Goal: Task Accomplishment & Management: Manage account settings

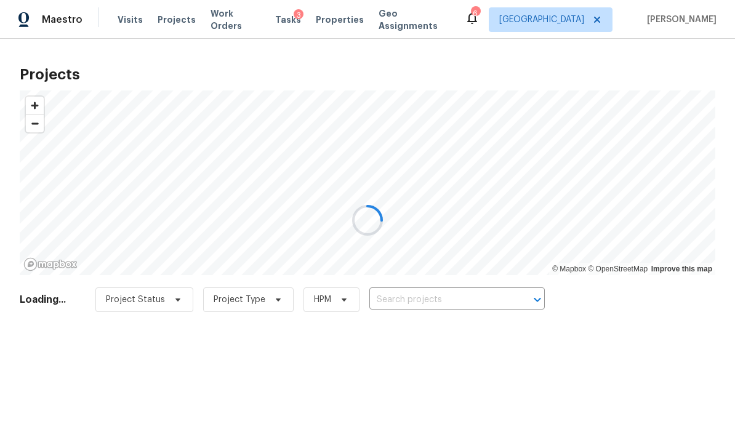
click at [485, 296] on div at bounding box center [367, 220] width 735 height 440
click at [493, 294] on div at bounding box center [367, 220] width 735 height 440
click at [499, 289] on div at bounding box center [367, 220] width 735 height 440
click at [478, 302] on div at bounding box center [367, 220] width 735 height 440
click at [482, 297] on div at bounding box center [367, 220] width 735 height 440
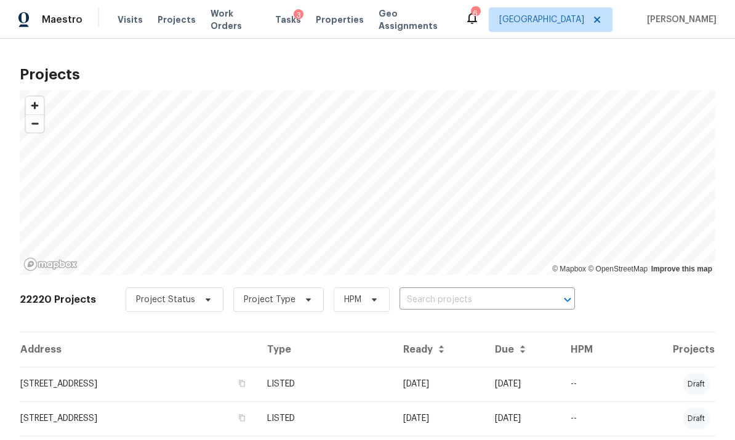
click at [483, 301] on input "text" at bounding box center [470, 300] width 141 height 19
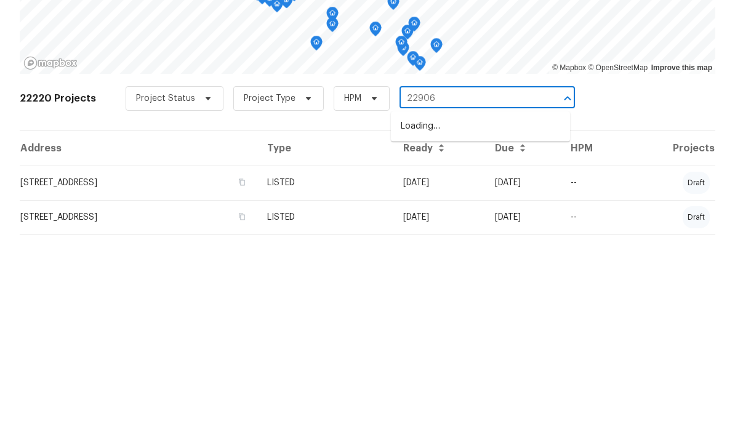
type input "22906 d"
click at [528, 318] on li "[STREET_ADDRESS][PERSON_NAME]" at bounding box center [480, 328] width 179 height 20
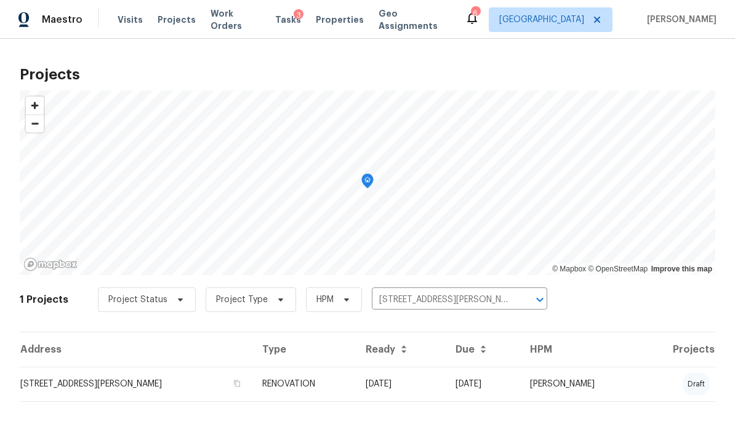
click at [151, 371] on td "[STREET_ADDRESS][PERSON_NAME]" at bounding box center [136, 384] width 233 height 34
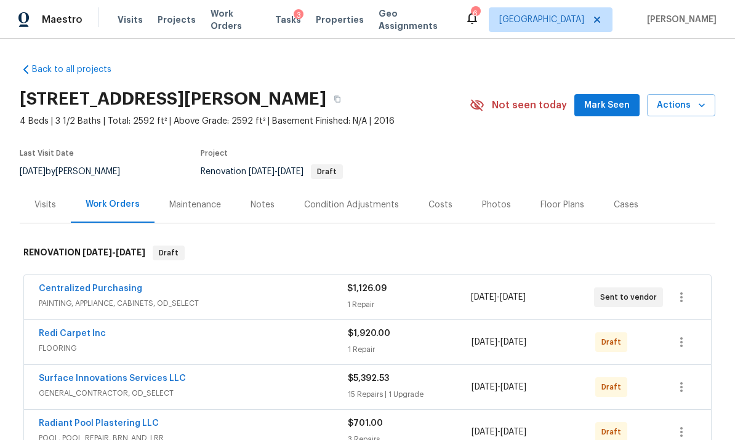
click at [54, 206] on div "Visits" at bounding box center [45, 205] width 22 height 12
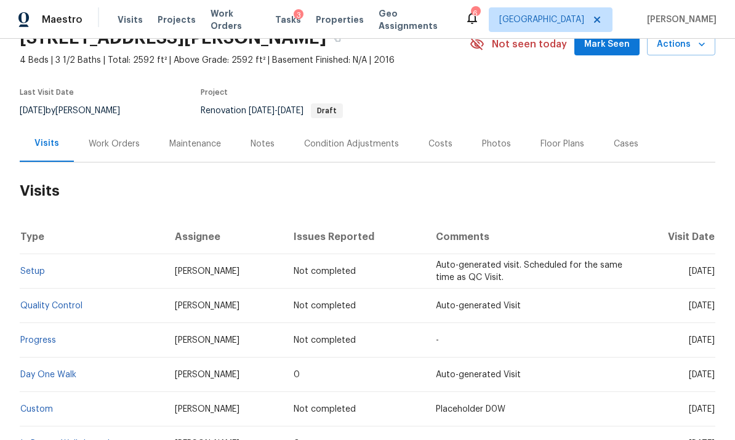
scroll to position [49, 0]
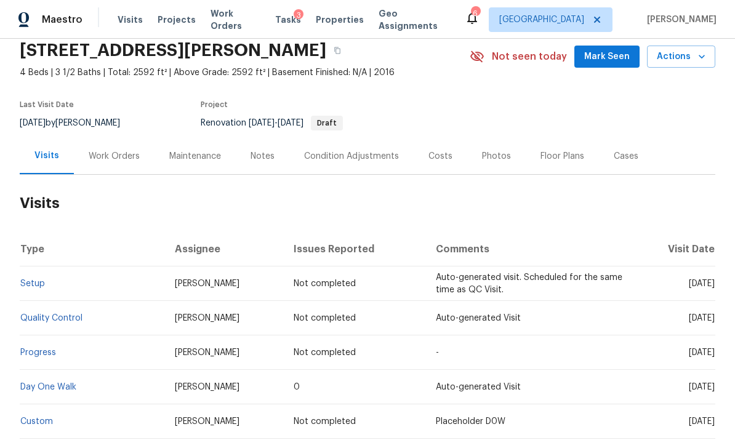
click at [679, 57] on span "Actions" at bounding box center [681, 56] width 49 height 15
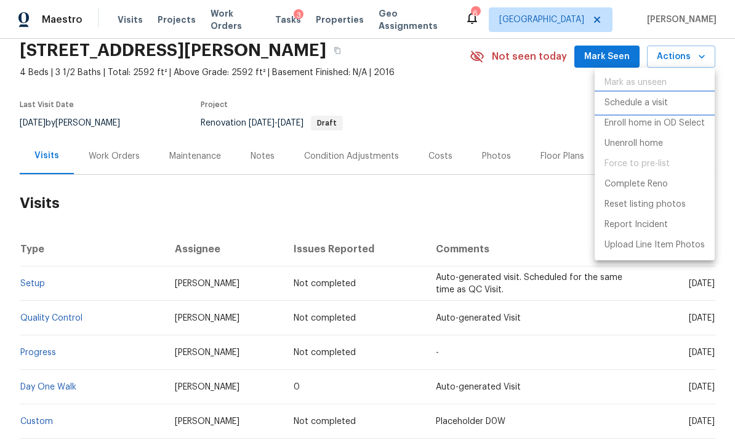
click at [634, 95] on li "Schedule a visit" at bounding box center [655, 103] width 120 height 20
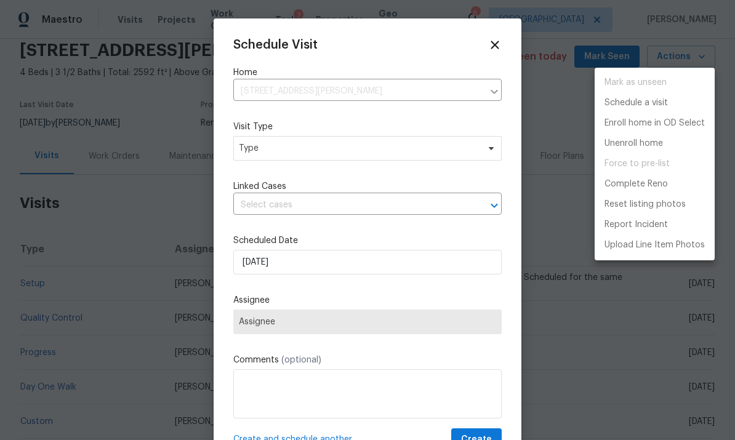
click at [406, 155] on div at bounding box center [367, 220] width 735 height 440
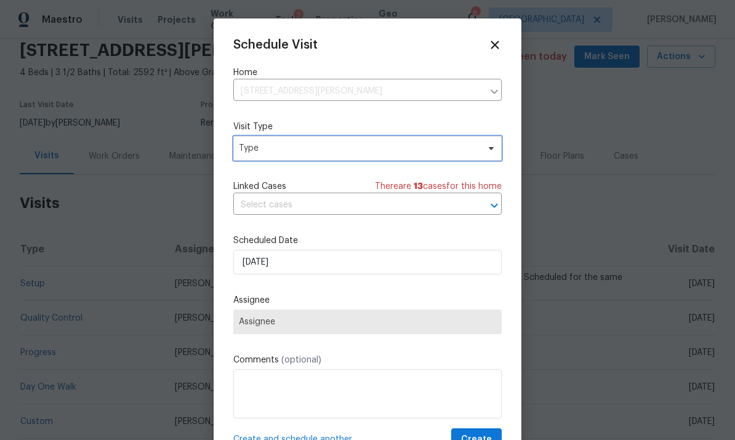
click at [434, 159] on span "Type" at bounding box center [367, 148] width 268 height 25
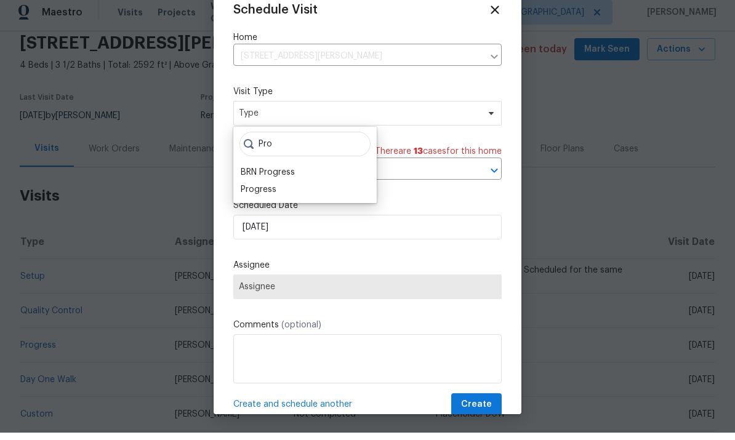
scroll to position [28, 0]
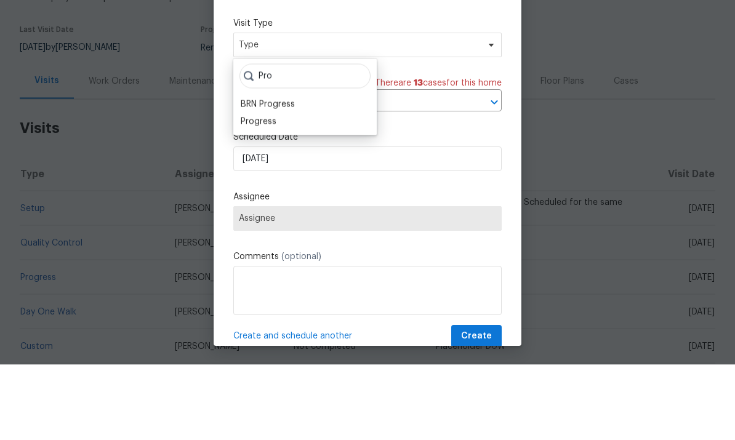
type input "Pro"
click at [273, 191] on div "Progress" at bounding box center [259, 197] width 36 height 12
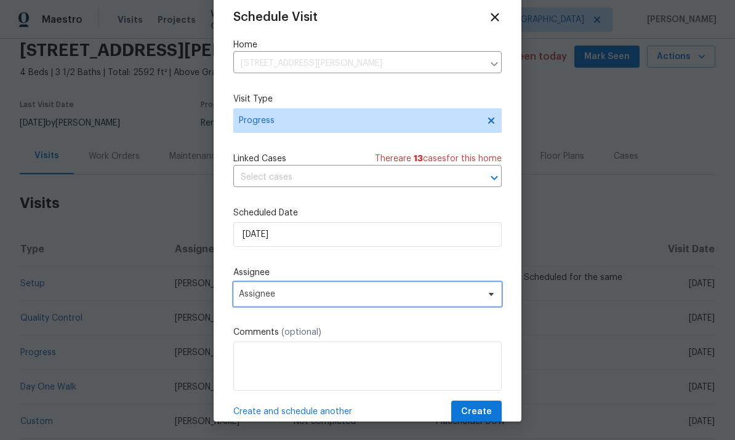
click at [426, 293] on span "Assignee" at bounding box center [359, 294] width 241 height 10
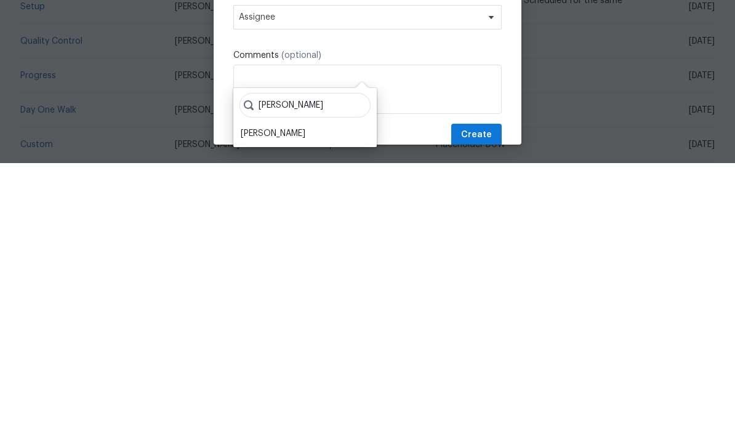
type input "[PERSON_NAME]"
click at [280, 405] on div "[PERSON_NAME]" at bounding box center [273, 411] width 65 height 12
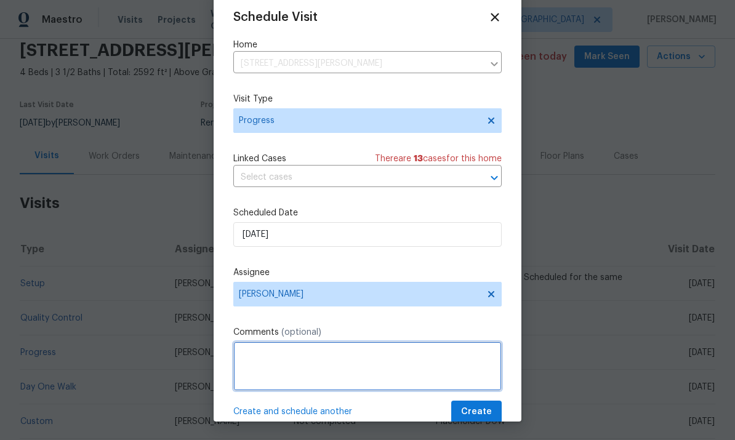
click at [401, 345] on textarea at bounding box center [367, 366] width 268 height 49
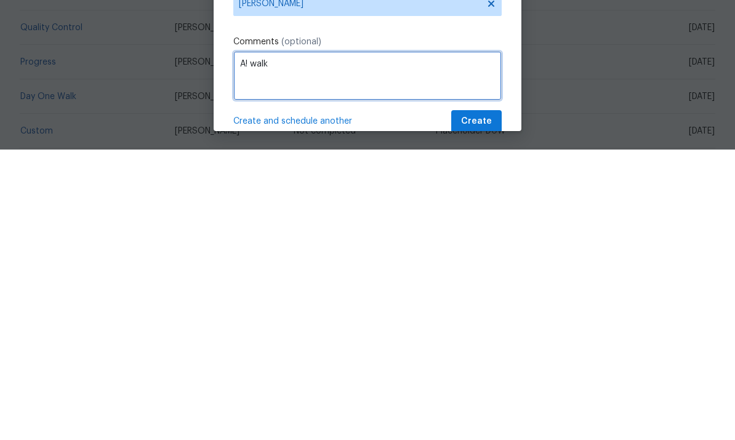
type textarea "A! walk"
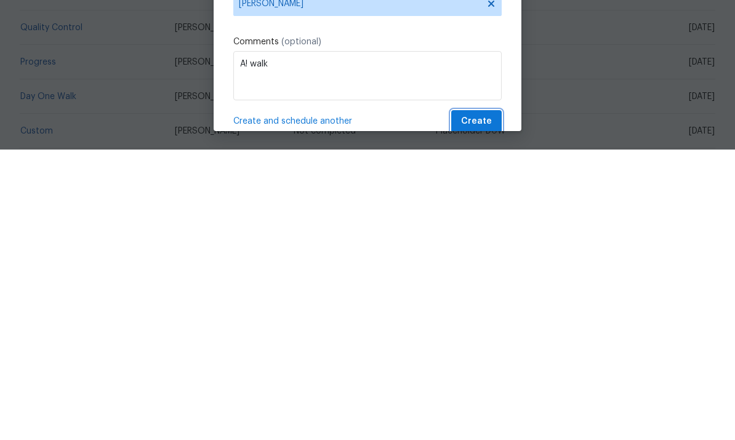
click at [475, 405] on span "Create" at bounding box center [476, 412] width 31 height 15
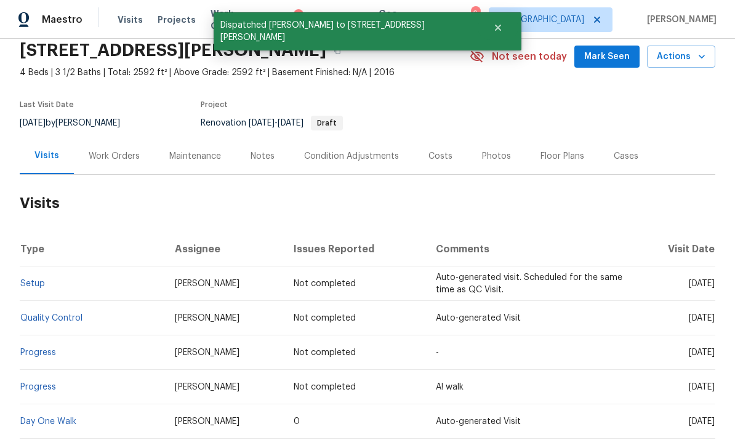
scroll to position [0, 0]
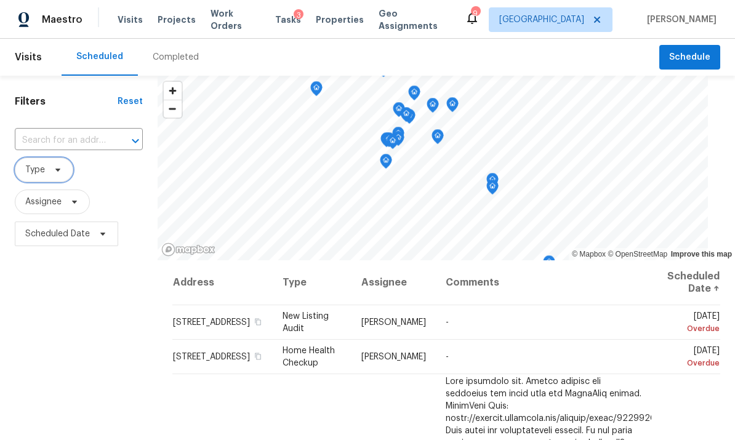
click at [47, 171] on span "Type" at bounding box center [44, 170] width 59 height 25
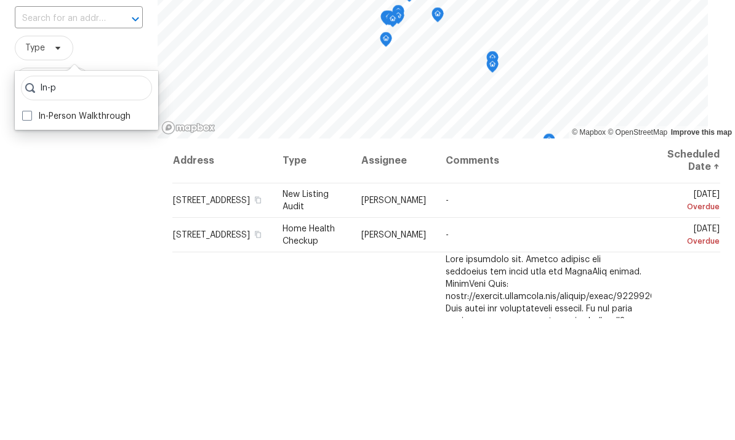
type input "In-p"
click at [28, 131] on div "Filters Reset ​ Type Assignee Scheduled Date" at bounding box center [79, 344] width 158 height 537
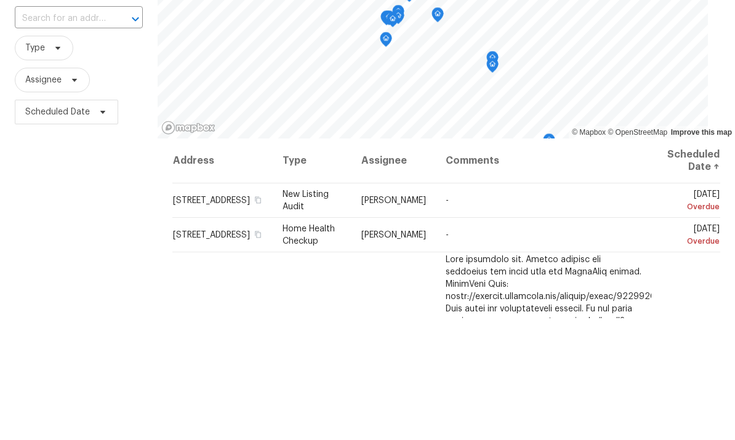
scroll to position [46, 0]
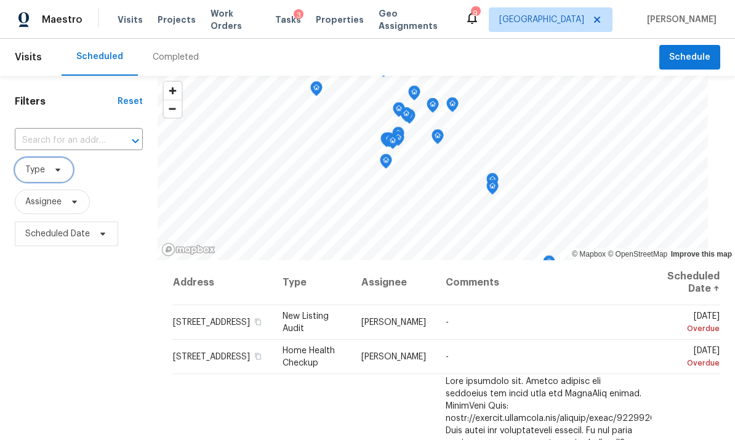
click at [35, 164] on span "Type" at bounding box center [35, 170] width 20 height 12
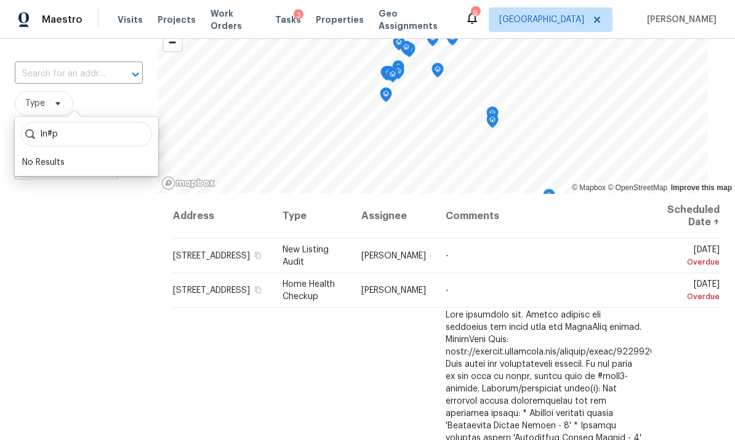
scroll to position [75, 0]
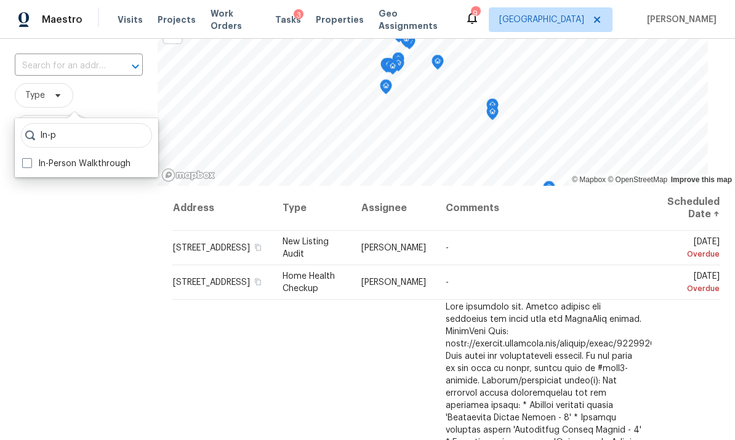
type input "In-p"
click at [39, 158] on label "In-Person Walkthrough" at bounding box center [76, 164] width 108 height 12
click at [30, 158] on input "In-Person Walkthrough" at bounding box center [26, 162] width 8 height 8
checkbox input "true"
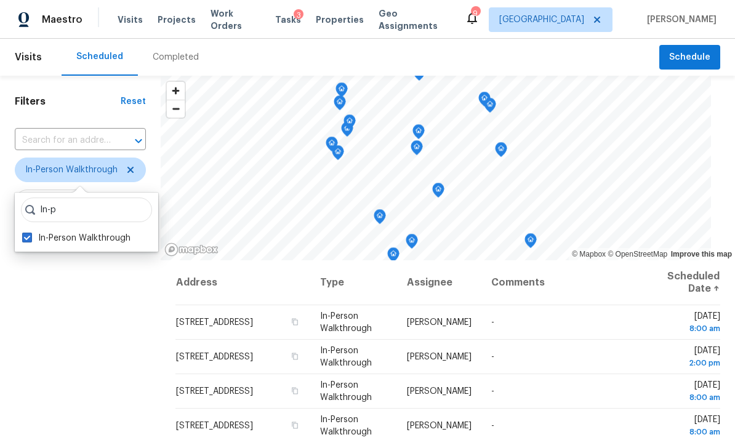
click at [60, 327] on div "Filters Reset ​ In-Person Walkthrough Assignee Scheduled Date" at bounding box center [80, 344] width 161 height 537
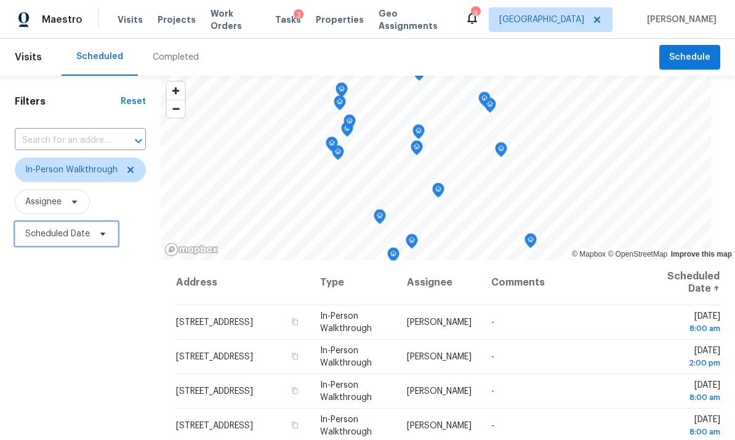
click at [35, 235] on span "Scheduled Date" at bounding box center [57, 234] width 65 height 12
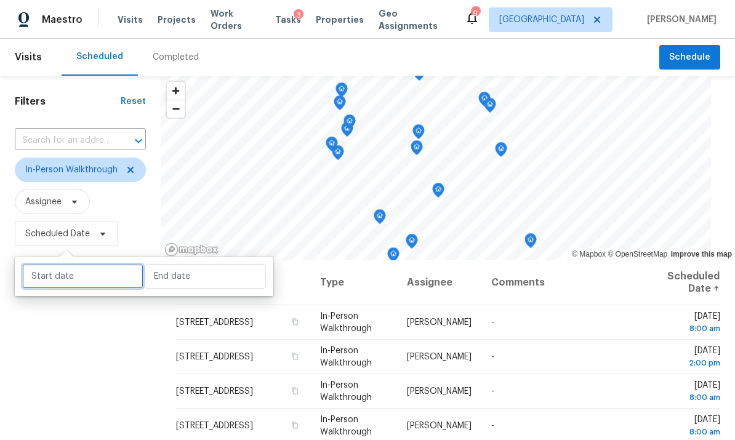
click at [110, 265] on input "text" at bounding box center [82, 276] width 121 height 25
select select "8"
select select "2025"
select select "9"
select select "2025"
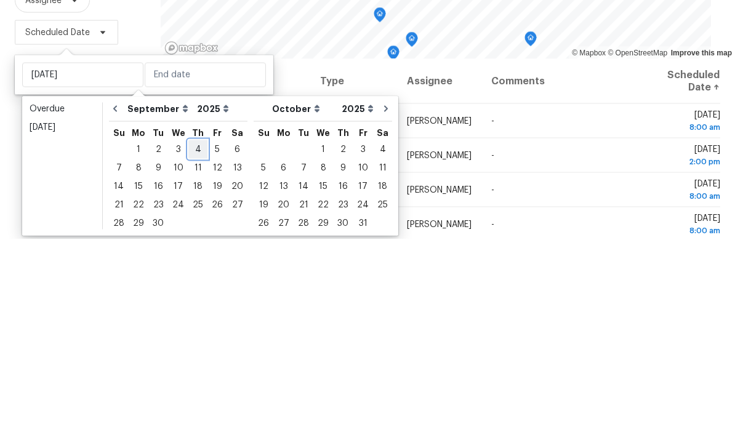
click at [198, 342] on div "4" at bounding box center [197, 350] width 19 height 17
type input "Thu, Sep 04"
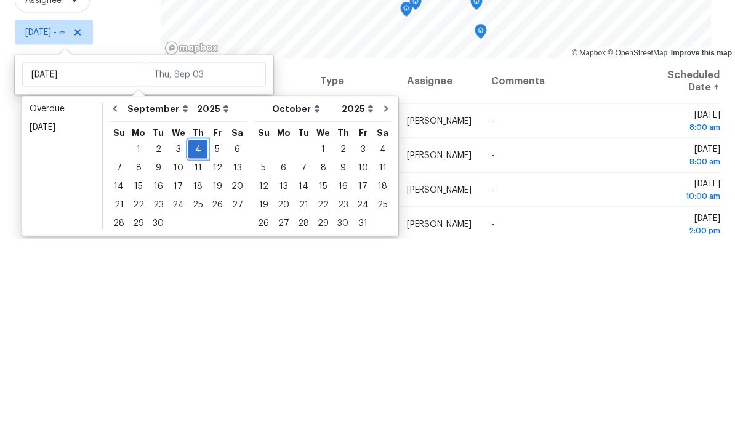
click at [193, 342] on div "4" at bounding box center [197, 350] width 19 height 17
type input "Thu, Sep 04"
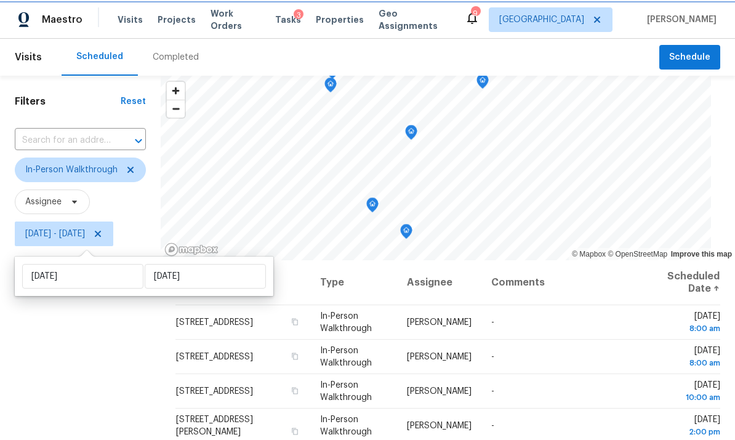
click at [62, 379] on div "Filters Reset ​ In-Person Walkthrough Assignee Thu, Sep 04 - Thu, Sep 04" at bounding box center [80, 344] width 161 height 537
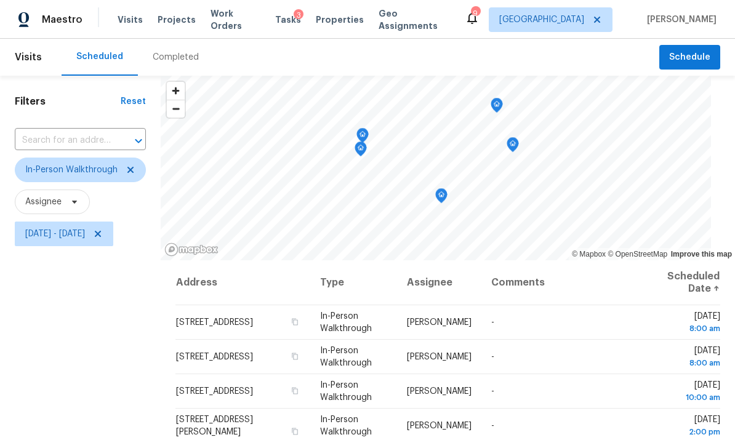
click at [519, 149] on icon "Map marker" at bounding box center [513, 144] width 12 height 15
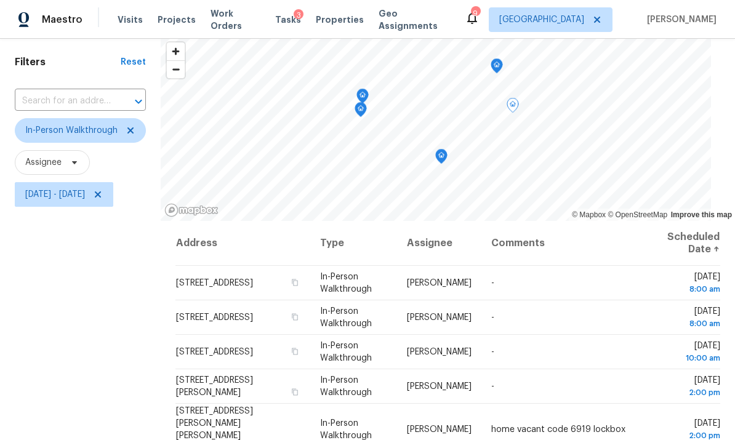
scroll to position [39, 0]
click at [503, 66] on icon "Map marker" at bounding box center [496, 67] width 11 height 14
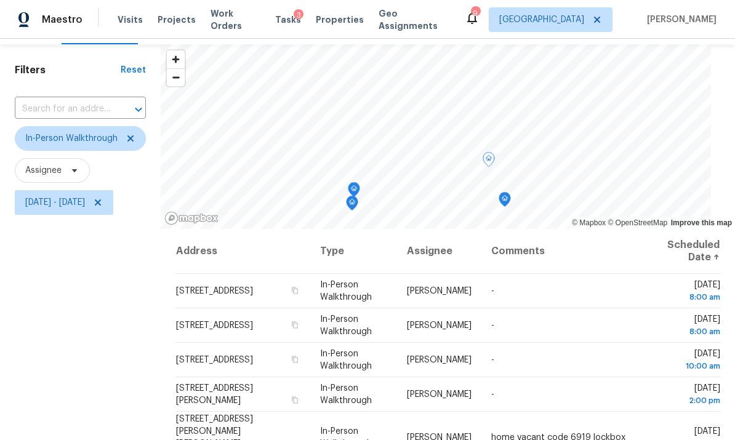
scroll to position [23, 0]
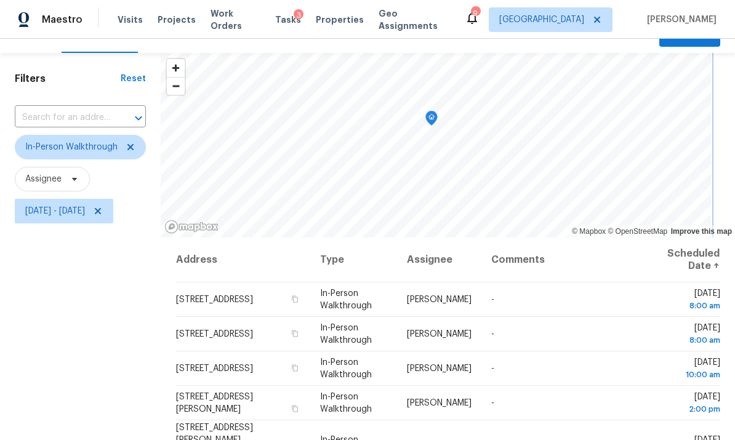
click at [437, 118] on icon "Map marker" at bounding box center [431, 118] width 11 height 14
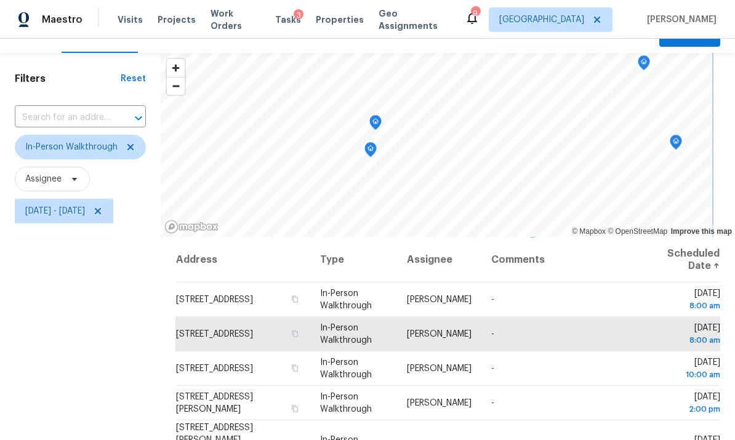
click at [381, 128] on icon "Map marker" at bounding box center [375, 123] width 11 height 14
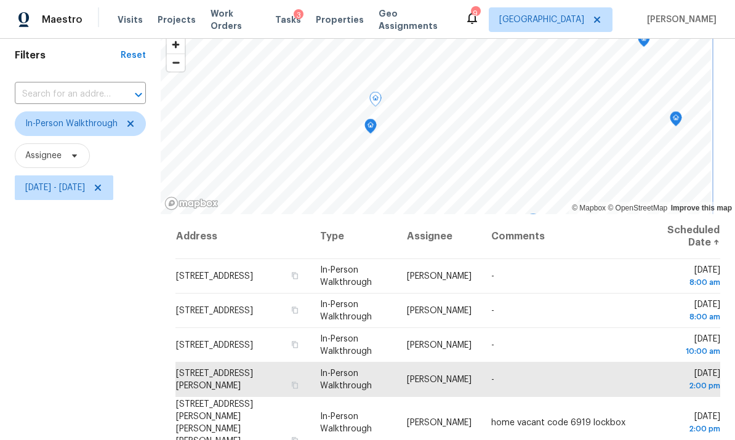
scroll to position [46, 0]
click at [377, 122] on icon "Map marker" at bounding box center [371, 126] width 12 height 15
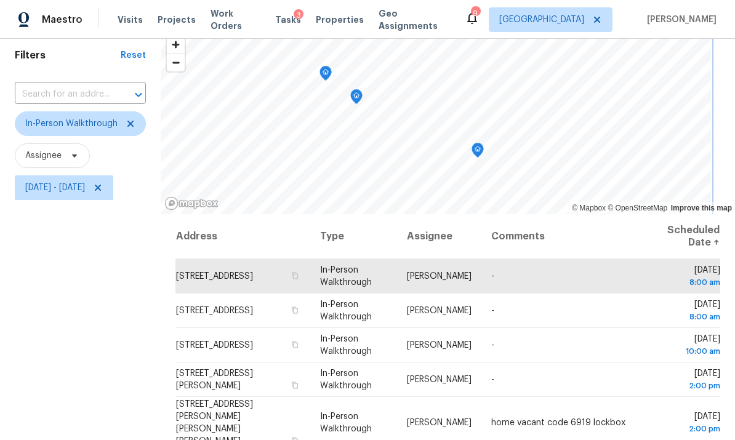
click at [483, 153] on icon "Map marker" at bounding box center [477, 150] width 11 height 14
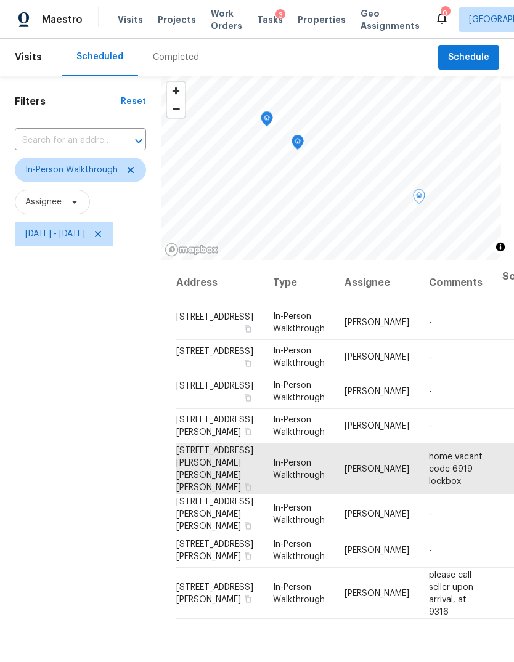
scroll to position [0, 0]
click at [299, 135] on icon "Map marker" at bounding box center [293, 128] width 12 height 15
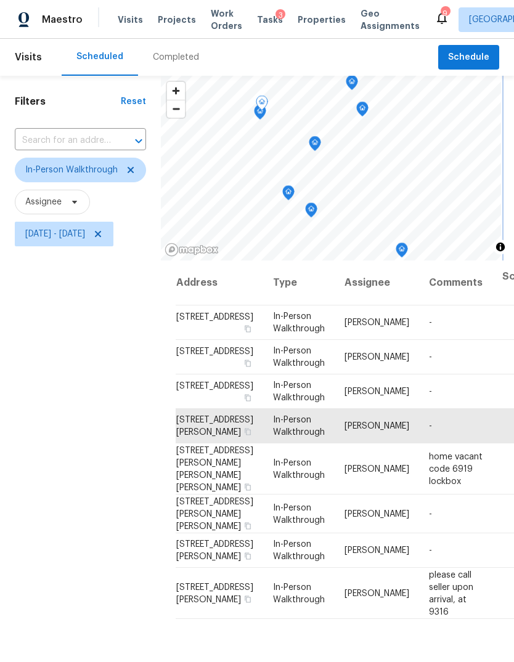
scroll to position [15, 0]
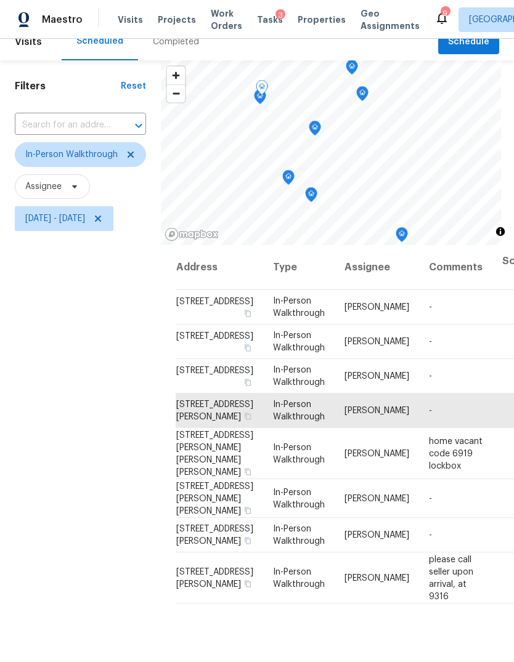
click at [0, 0] on span at bounding box center [0, 0] width 0 height 0
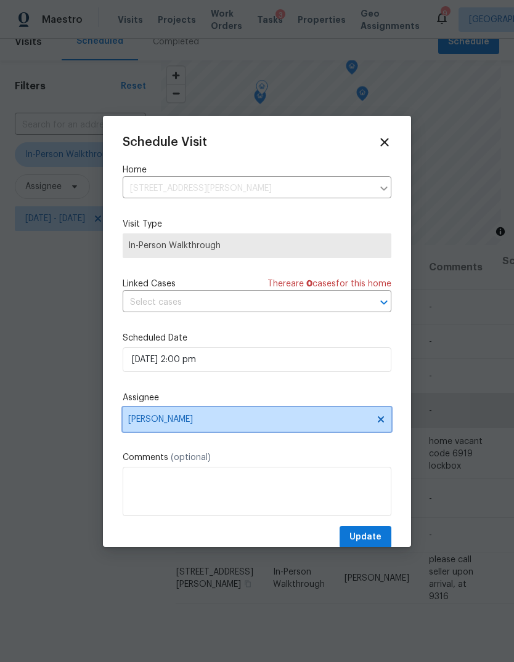
click at [306, 424] on span "[PERSON_NAME]" at bounding box center [248, 419] width 241 height 10
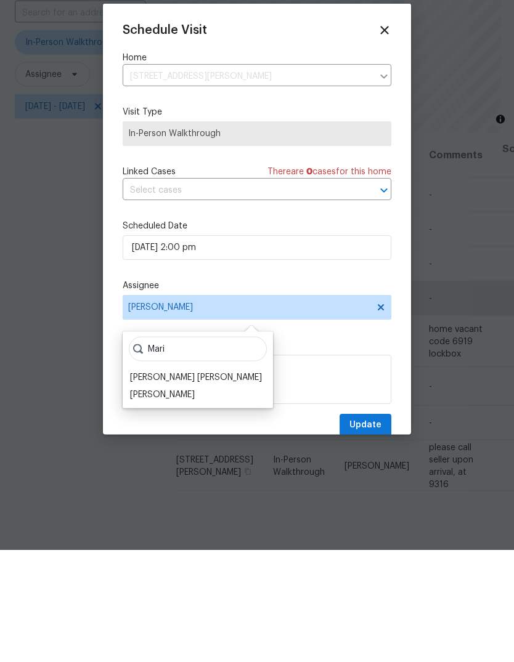
type input "Mari"
click at [142, 440] on div "[PERSON_NAME]" at bounding box center [162, 507] width 65 height 12
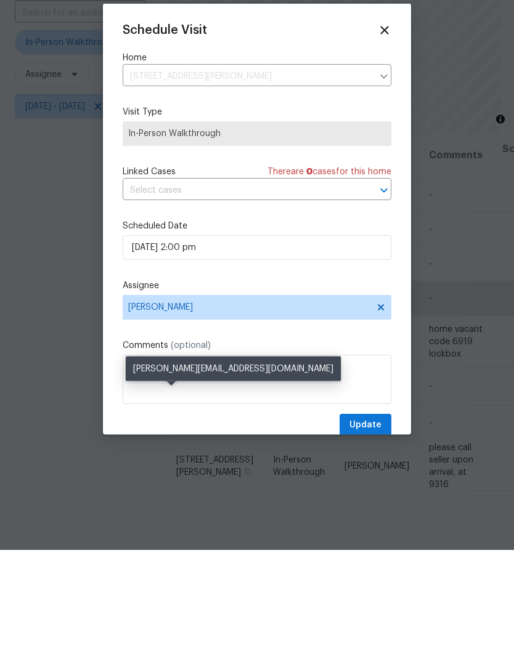
scroll to position [46, 0]
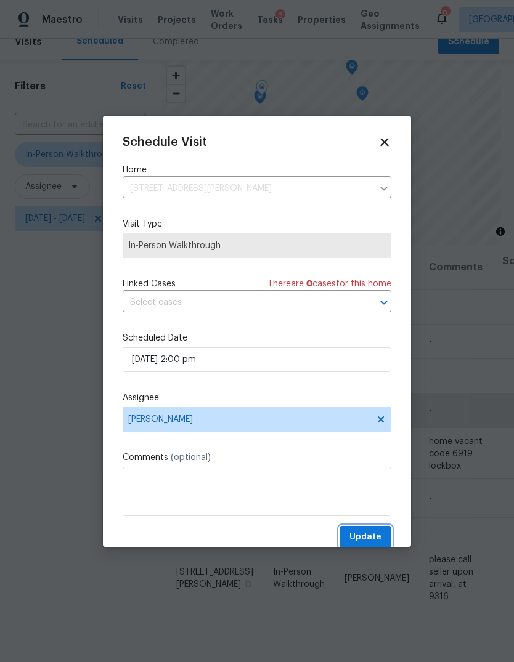
click at [371, 440] on span "Update" at bounding box center [365, 537] width 32 height 15
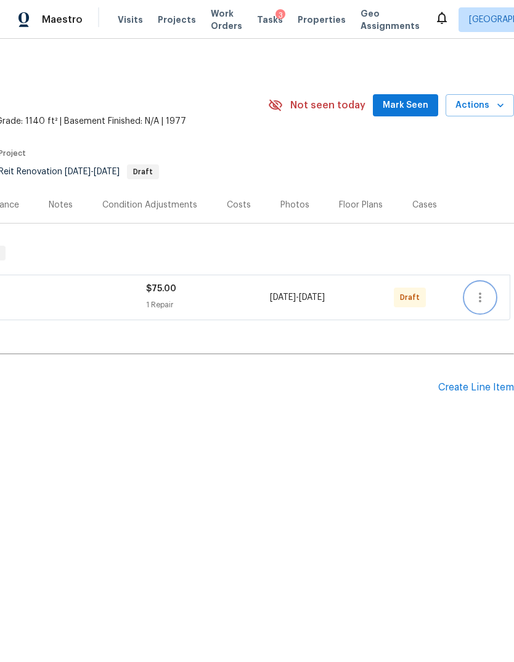
click at [484, 291] on icon "button" at bounding box center [479, 297] width 15 height 15
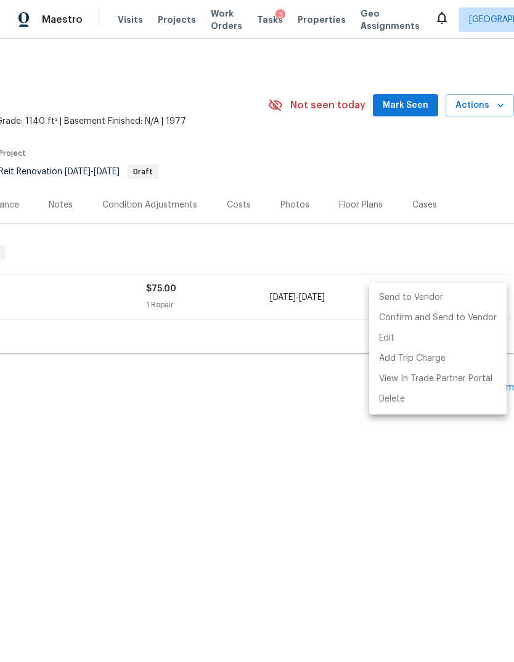
click at [455, 295] on li "Send to Vendor" at bounding box center [437, 298] width 137 height 20
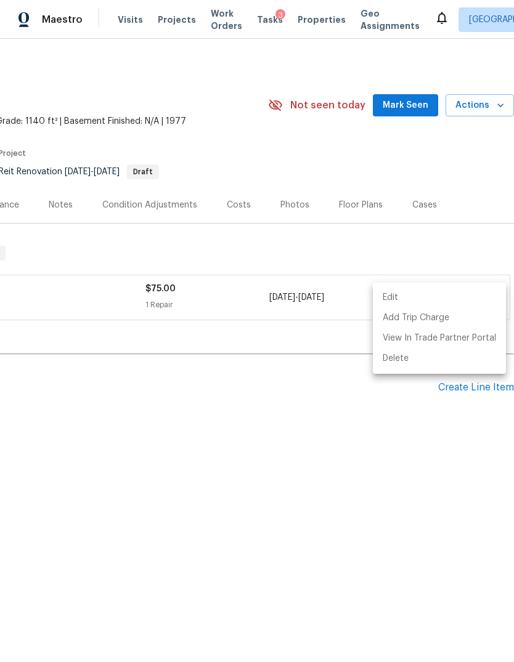
click at [400, 480] on div at bounding box center [257, 331] width 514 height 662
